Goal: Obtain resource: Obtain resource

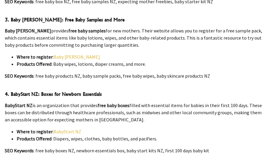
scroll to position [546, 0]
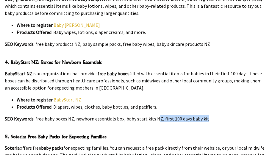
drag, startPoint x: 156, startPoint y: 105, endPoint x: 212, endPoint y: 104, distance: 55.4
click at [212, 115] on p "SEO Keywords : free baby boxes NZ, newborn essentials box, baby start kits NZ, …" at bounding box center [136, 118] width 263 height 7
click at [148, 115] on p "SEO Keywords : free baby boxes NZ, newborn essentials box, baby start kits NZ, …" at bounding box center [136, 118] width 263 height 7
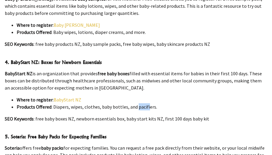
drag, startPoint x: 147, startPoint y: 94, endPoint x: 135, endPoint y: 96, distance: 11.5
click at [135, 103] on li "Products Offered : Diapers, wipes, clothes, baby bottles, and pacifiers." at bounding box center [142, 106] width 251 height 7
drag, startPoint x: 125, startPoint y: 94, endPoint x: 100, endPoint y: 93, distance: 25.3
click at [100, 103] on li "Products Offered : Diapers, wipes, clothes, baby bottles, and pacifiers." at bounding box center [142, 106] width 251 height 7
click at [98, 115] on p "SEO Keywords : free baby boxes NZ, newborn essentials box, baby start kits NZ, …" at bounding box center [136, 118] width 263 height 7
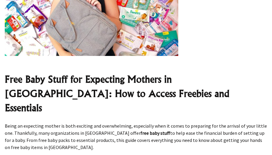
scroll to position [268, 0]
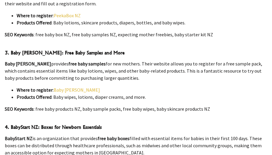
scroll to position [536, 0]
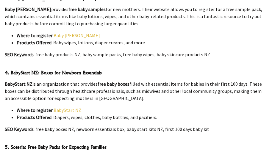
click at [63, 107] on link "BabyStart NZ" at bounding box center [68, 110] width 28 height 6
